Goal: Information Seeking & Learning: Learn about a topic

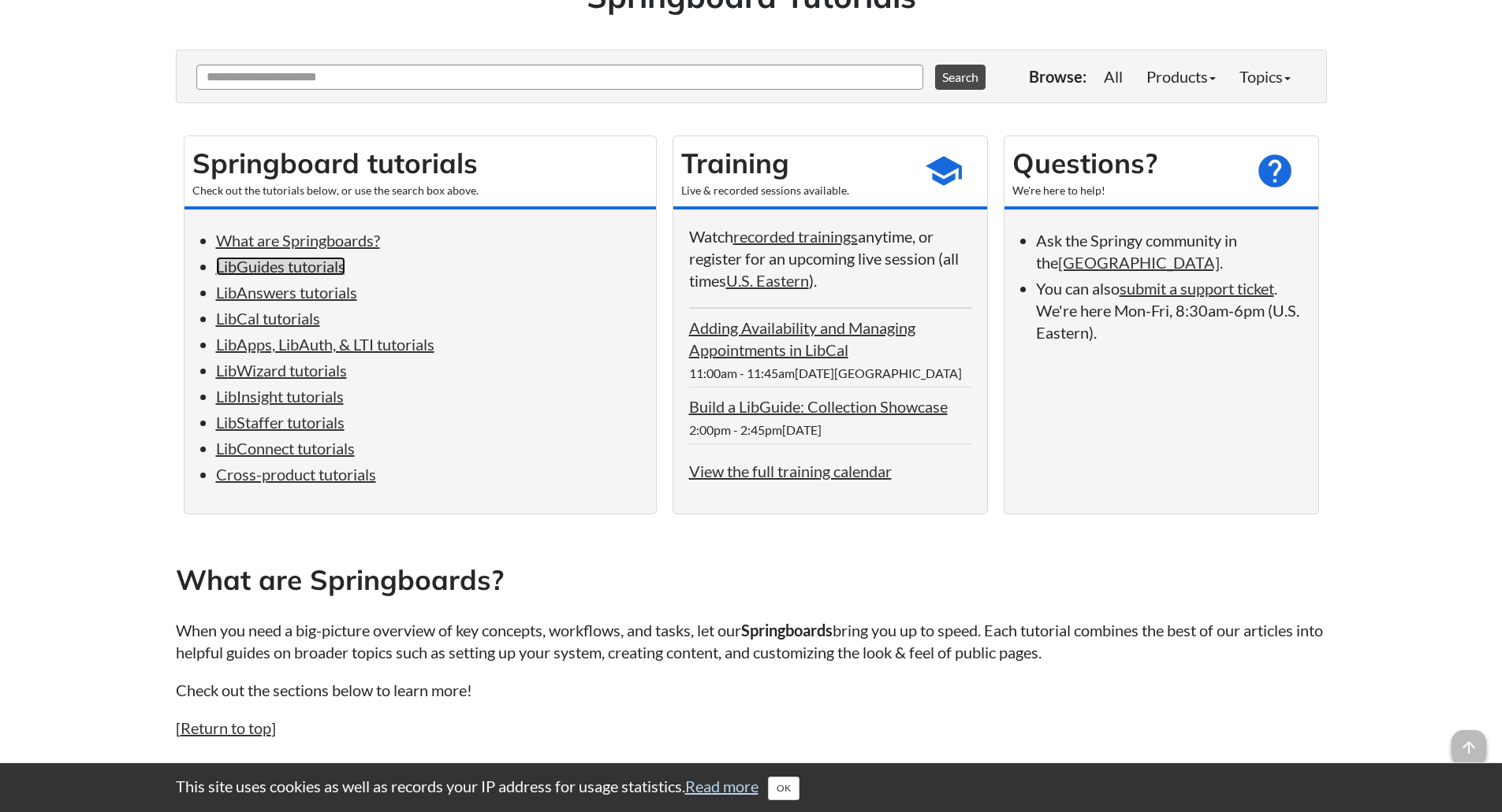
click at [247, 261] on link "LibGuides tutorials" at bounding box center [280, 266] width 130 height 19
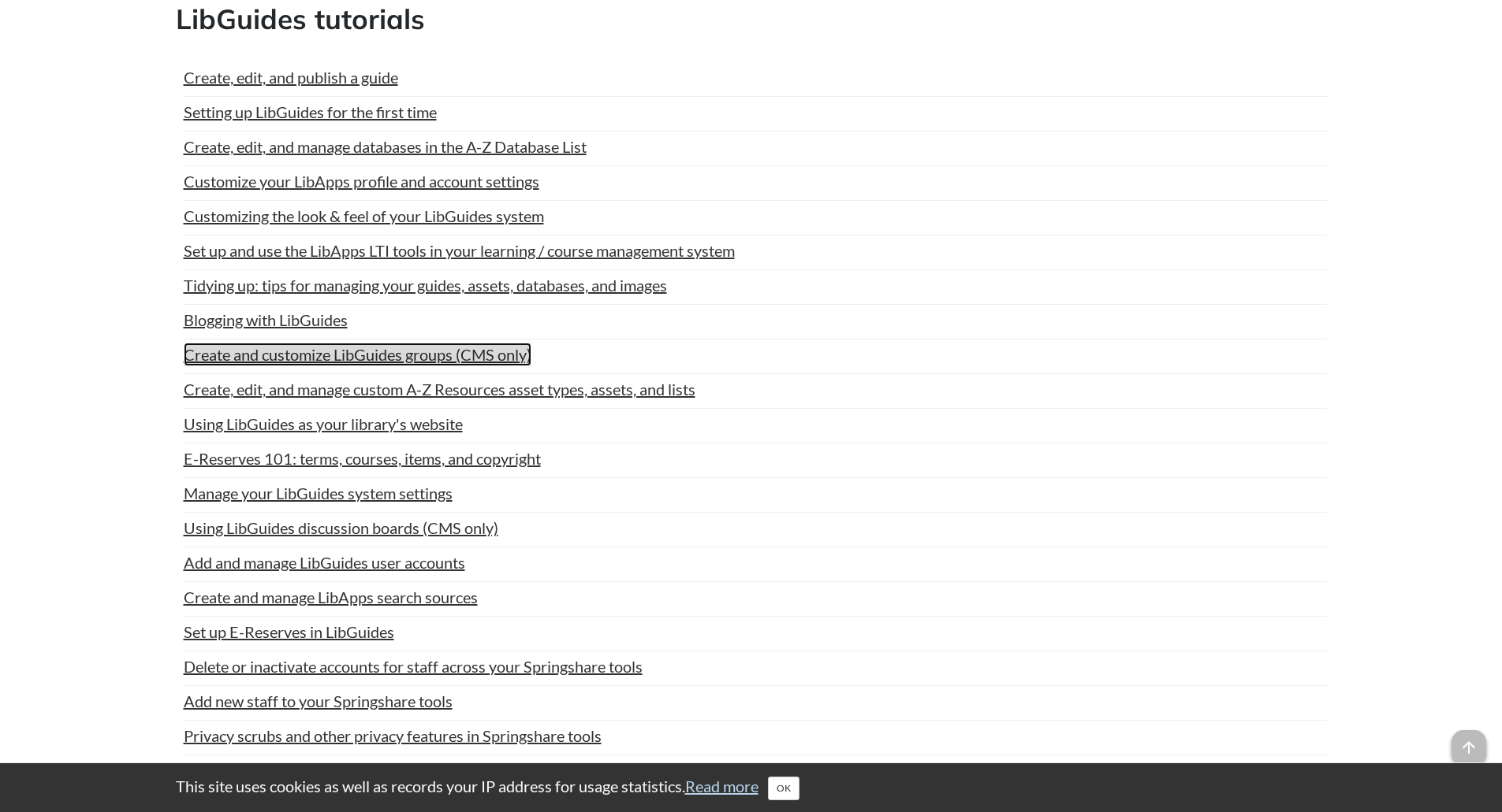
click at [316, 351] on link "Create and customize LibGuides groups (CMS only)" at bounding box center [357, 355] width 347 height 24
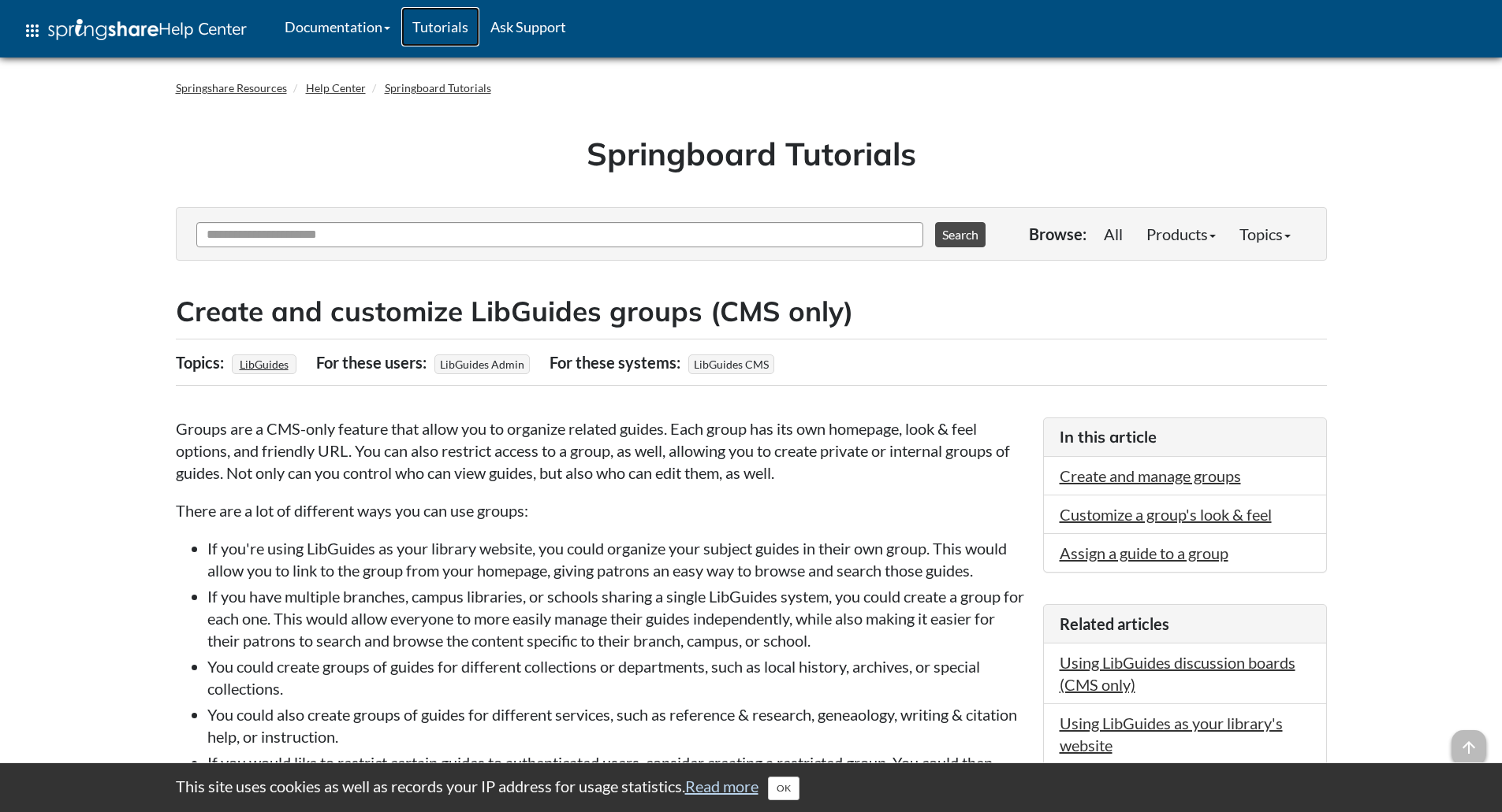
click at [450, 17] on link "Tutorials" at bounding box center [440, 26] width 78 height 39
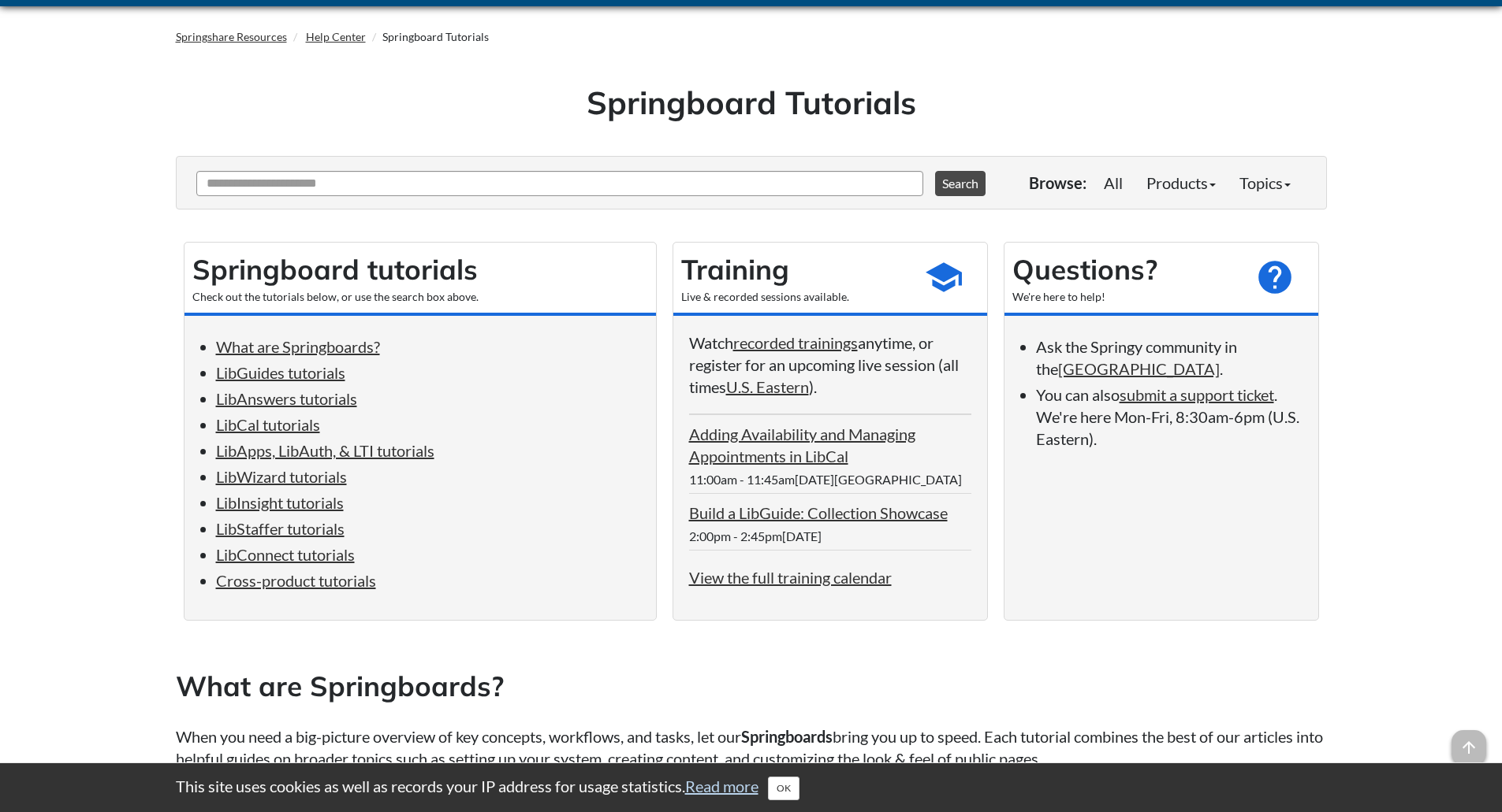
scroll to position [79, 0]
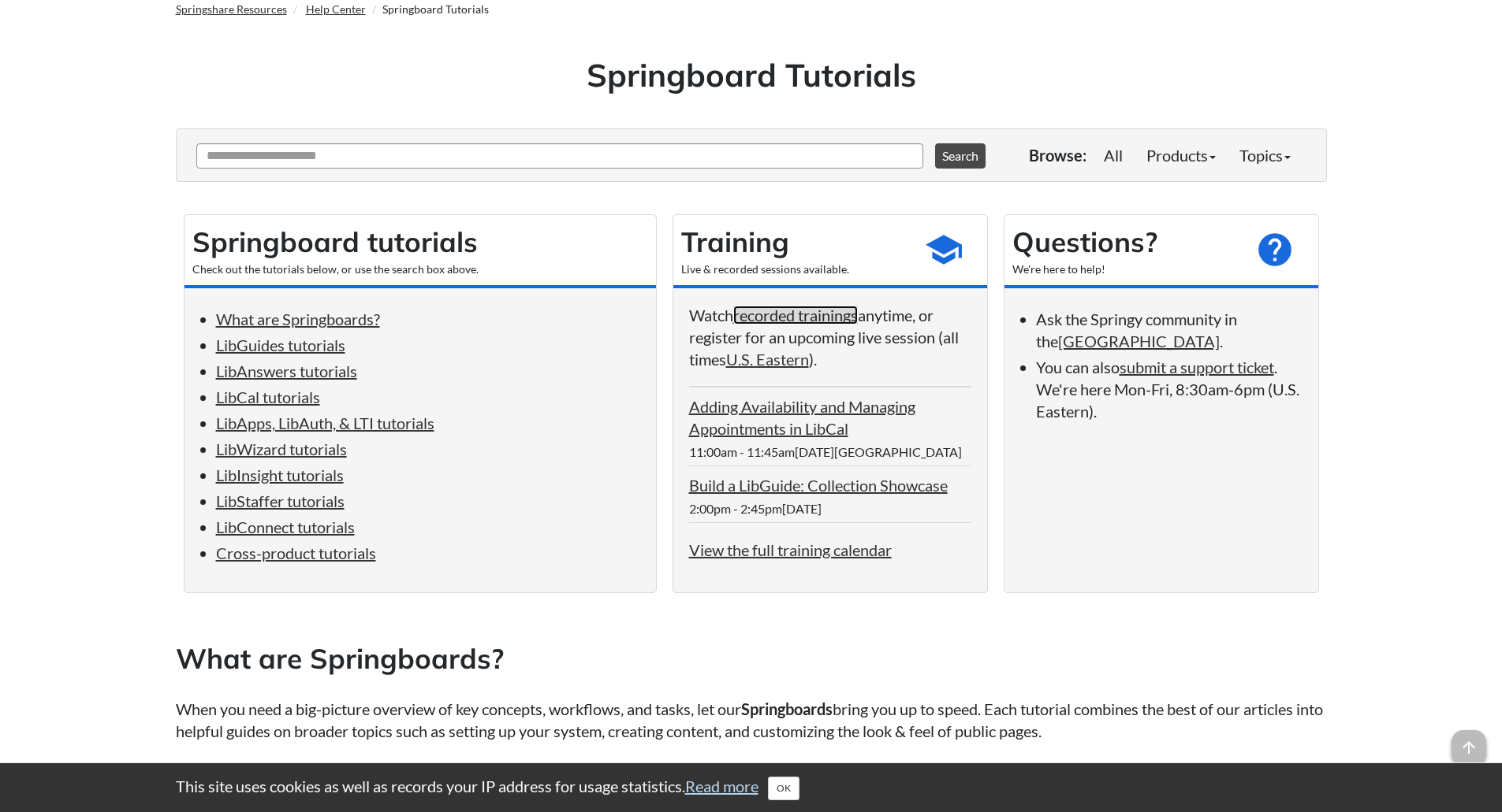
click at [807, 320] on link "recorded trainings" at bounding box center [795, 314] width 125 height 19
